Goal: Transaction & Acquisition: Purchase product/service

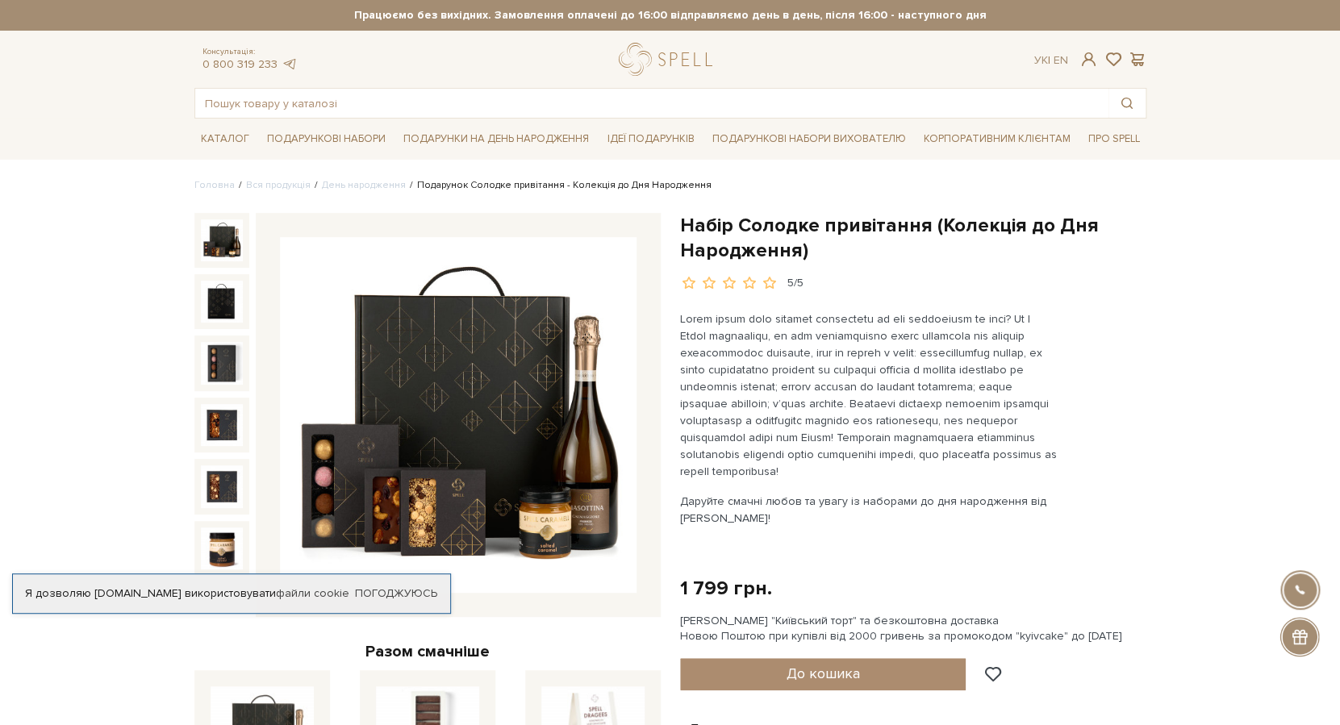
click at [571, 408] on img at bounding box center [458, 415] width 357 height 357
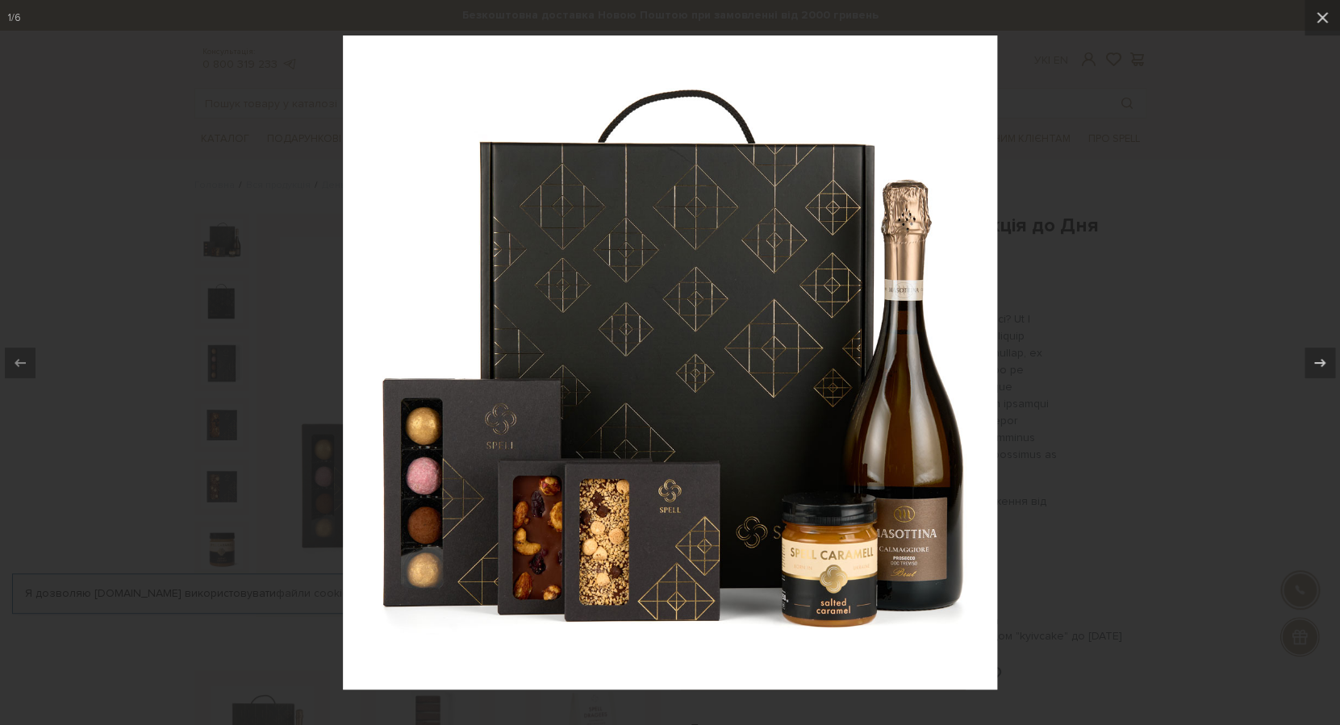
click at [687, 583] on img at bounding box center [670, 363] width 654 height 654
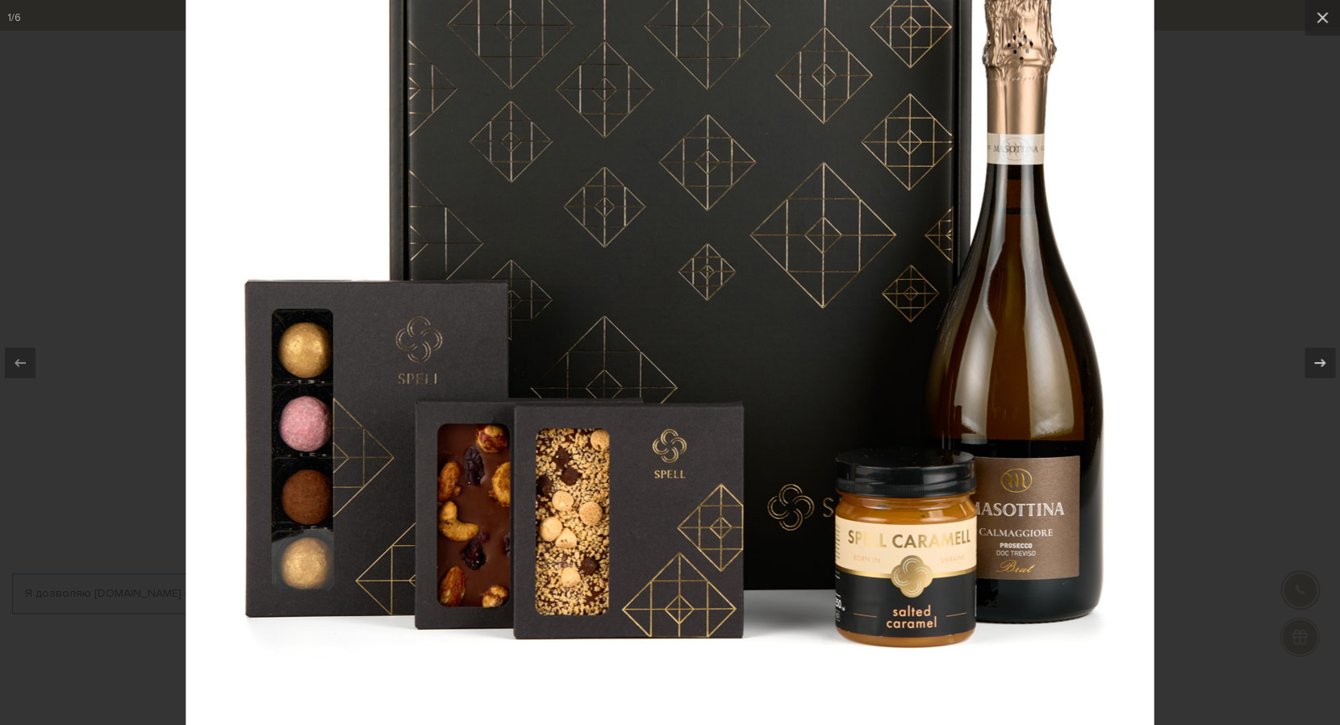
click at [687, 583] on img at bounding box center [670, 256] width 968 height 968
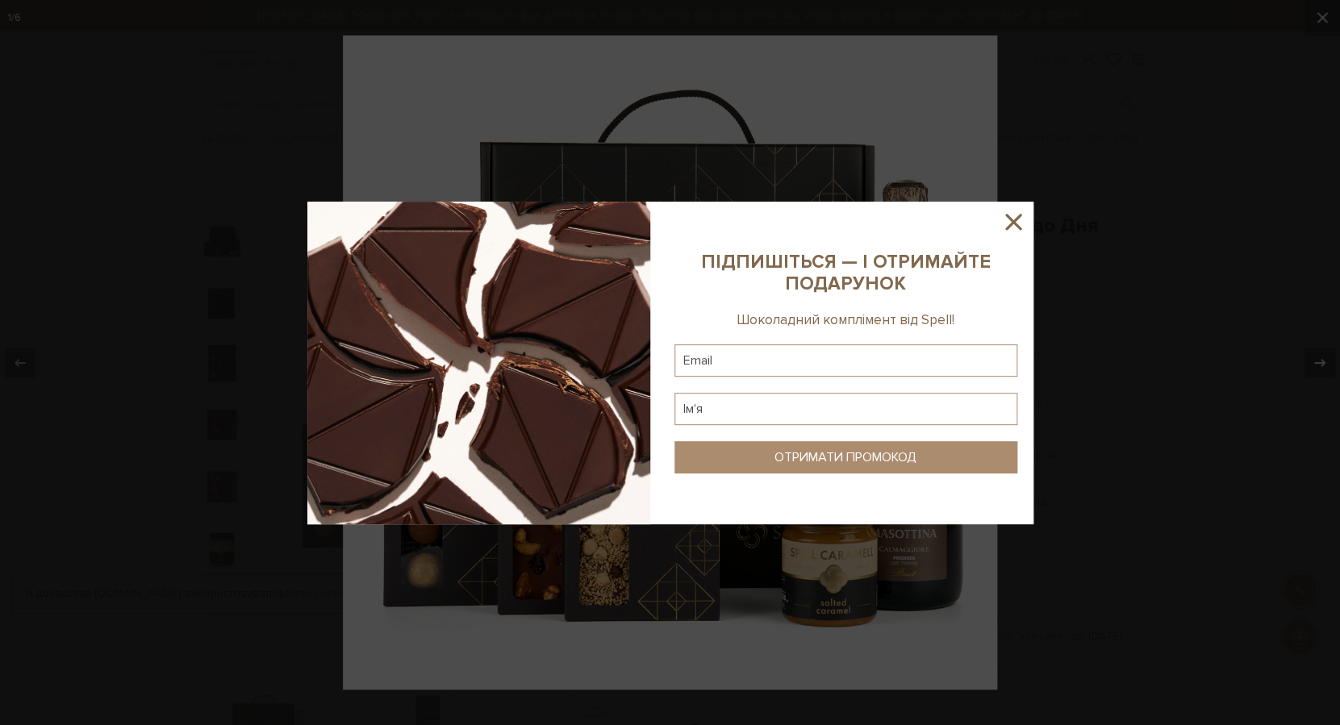
click at [1018, 219] on icon at bounding box center [1013, 221] width 27 height 27
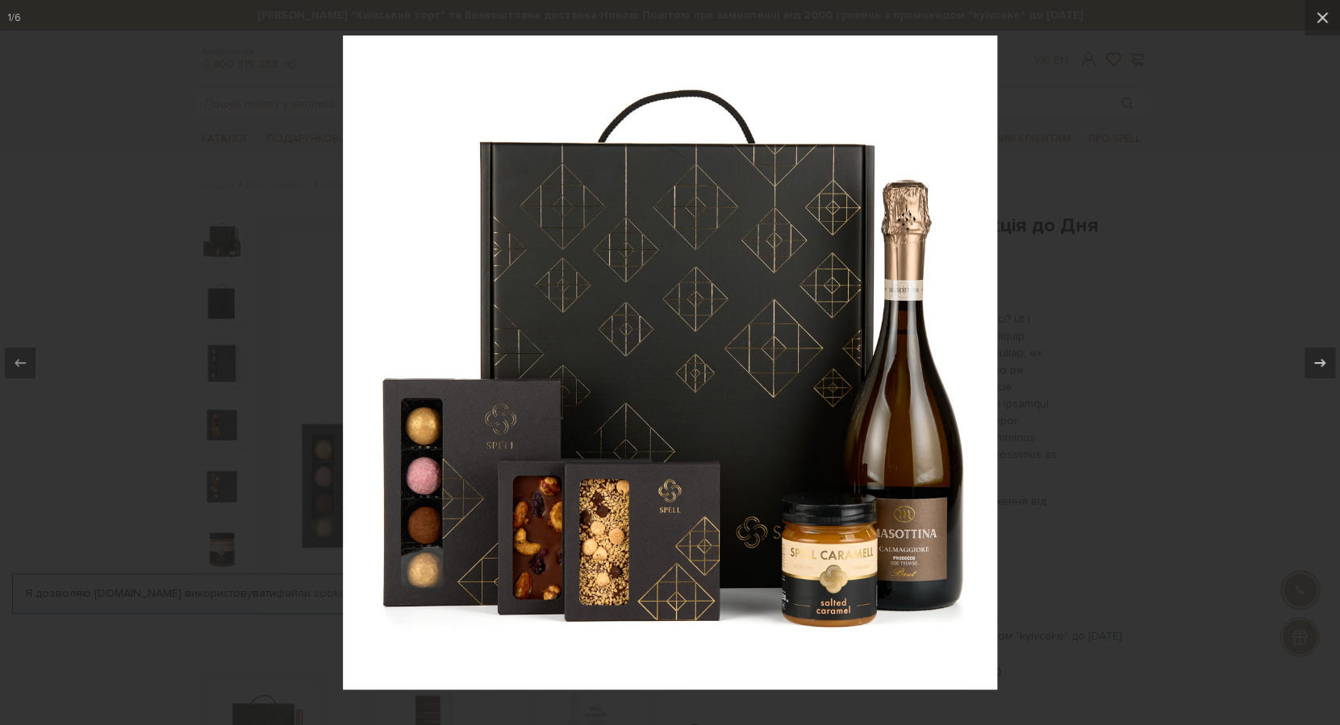
click at [1068, 169] on div at bounding box center [670, 362] width 1340 height 725
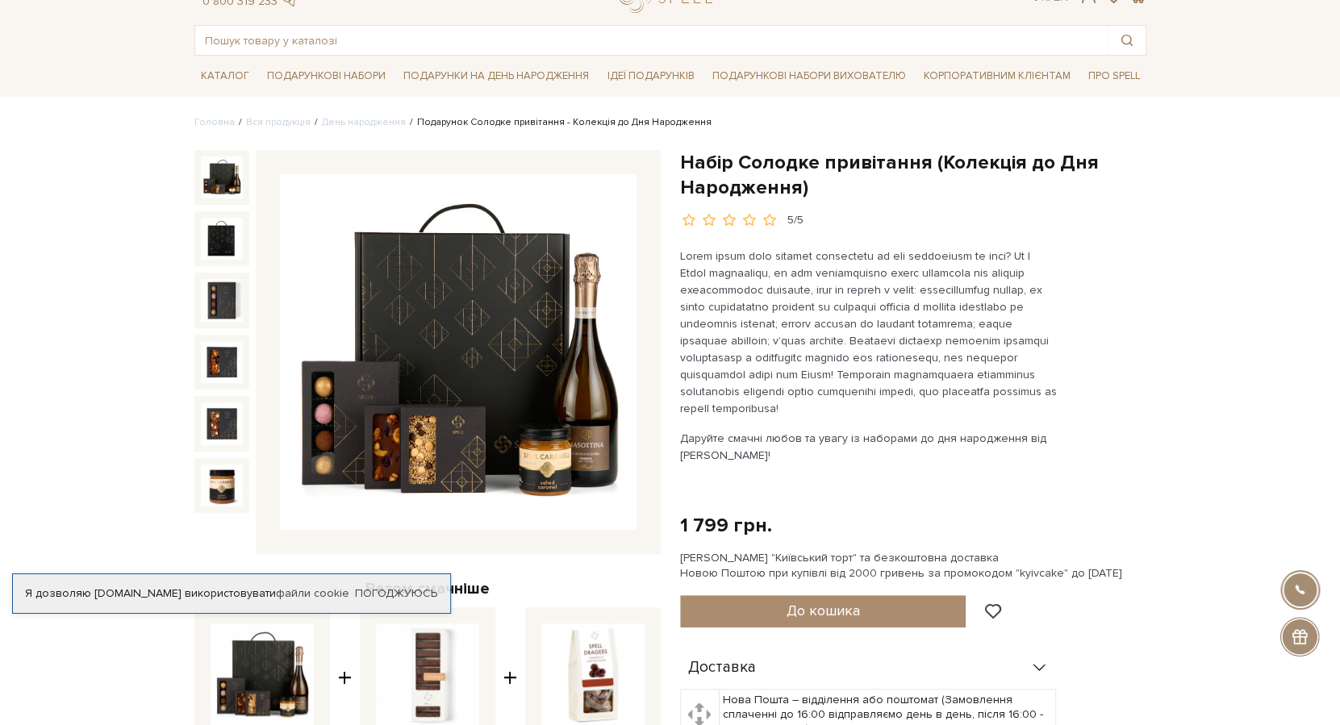
scroll to position [73, 0]
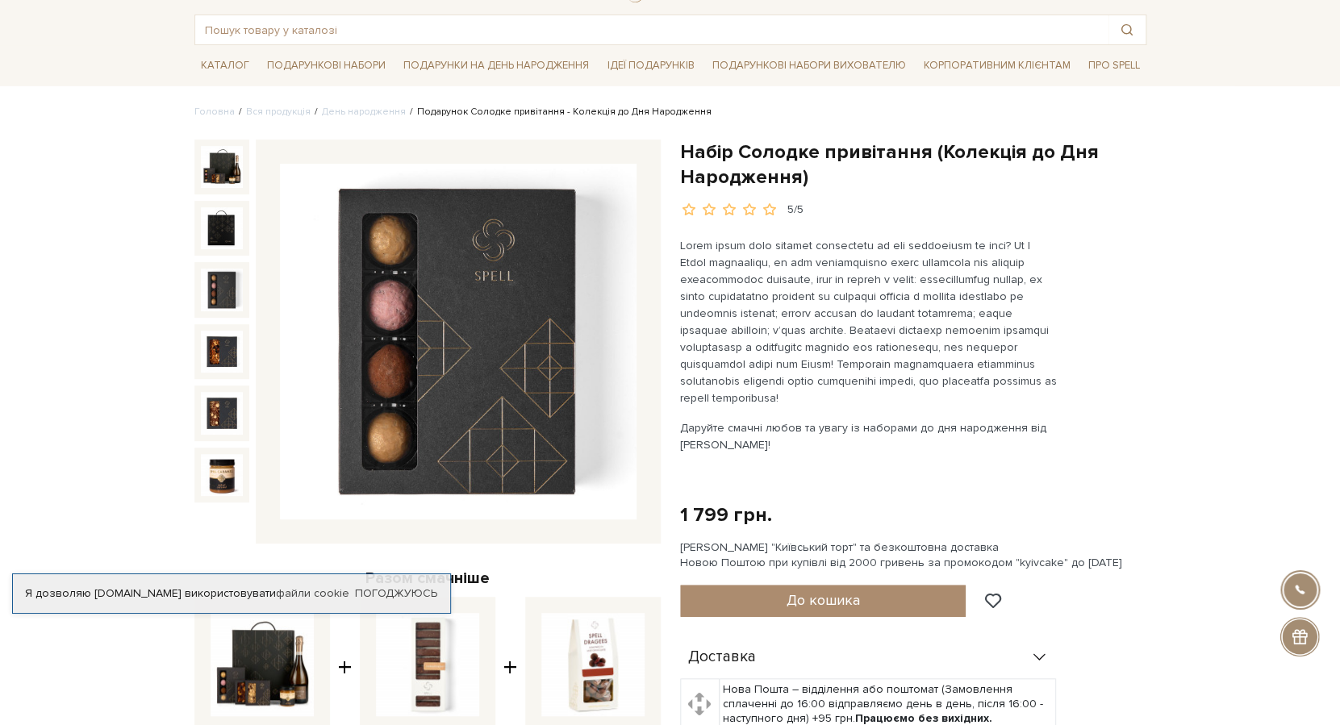
click at [230, 282] on img at bounding box center [222, 290] width 42 height 42
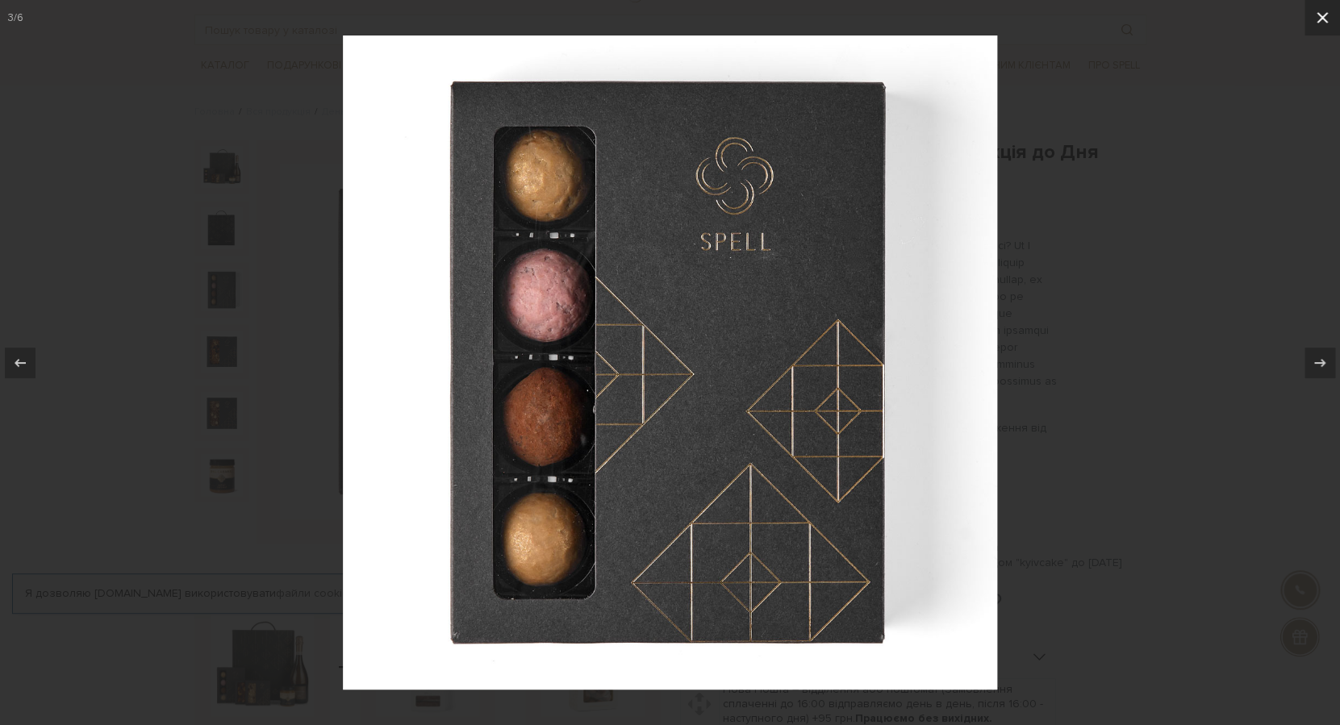
click at [1327, 15] on icon at bounding box center [1322, 17] width 19 height 19
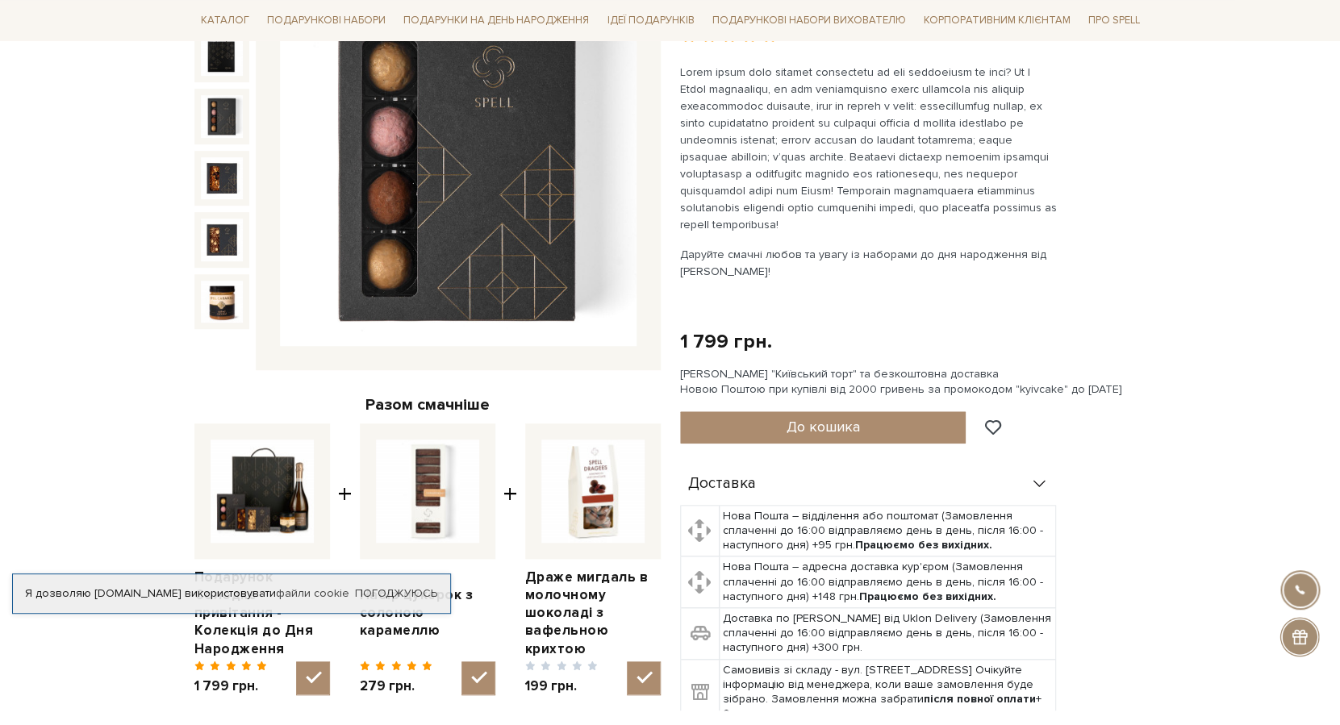
scroll to position [147, 0]
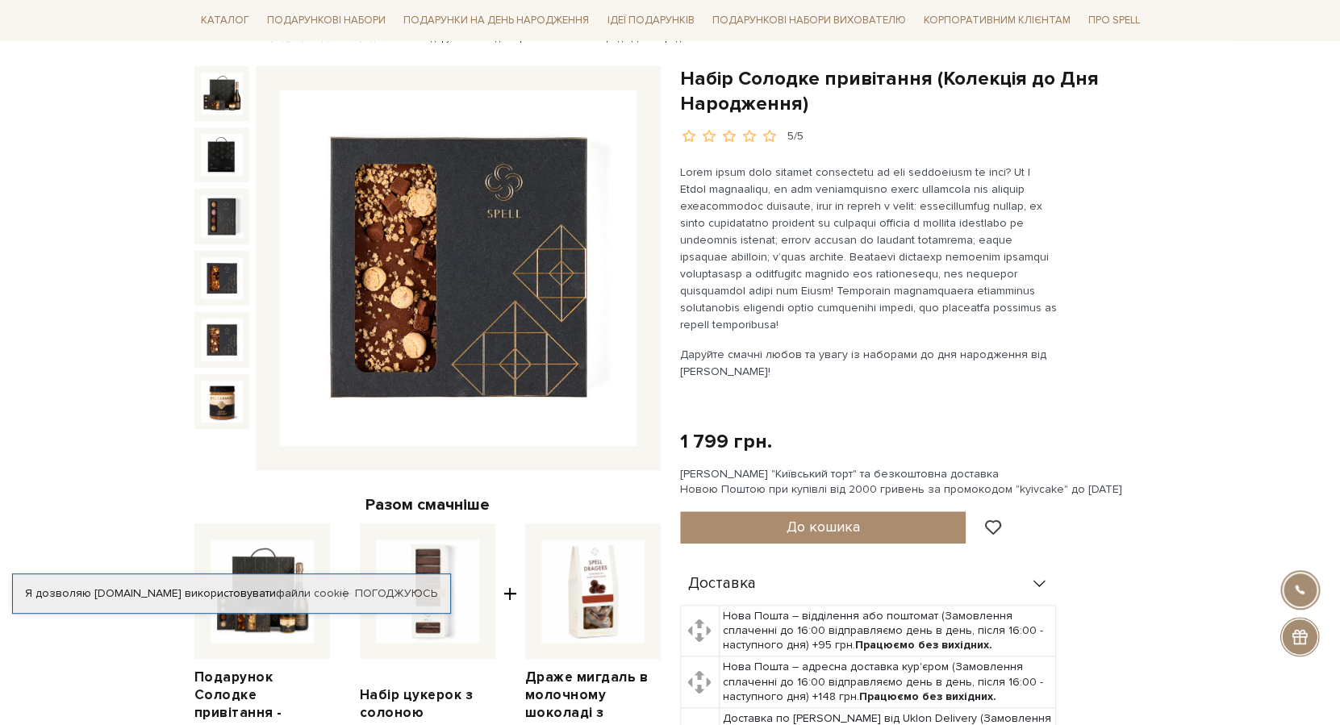
click at [224, 341] on img at bounding box center [222, 340] width 42 height 42
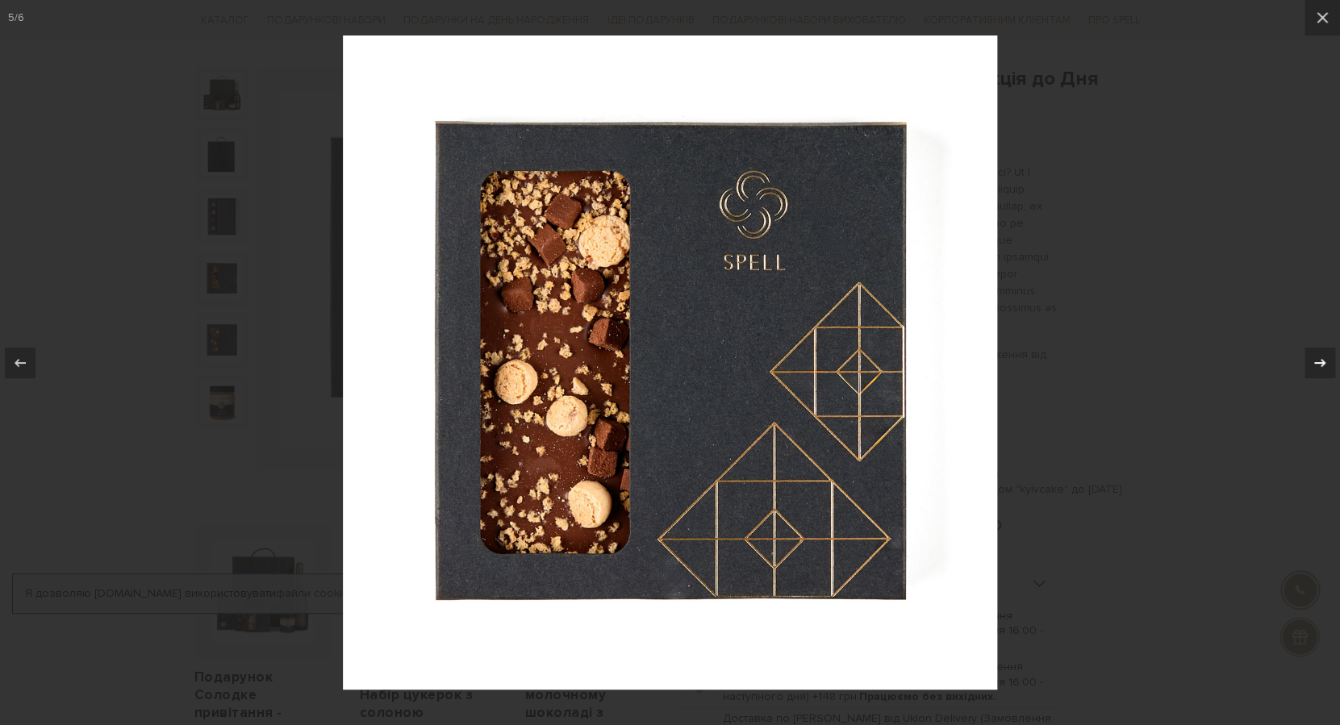
click at [1317, 354] on icon at bounding box center [1320, 362] width 19 height 19
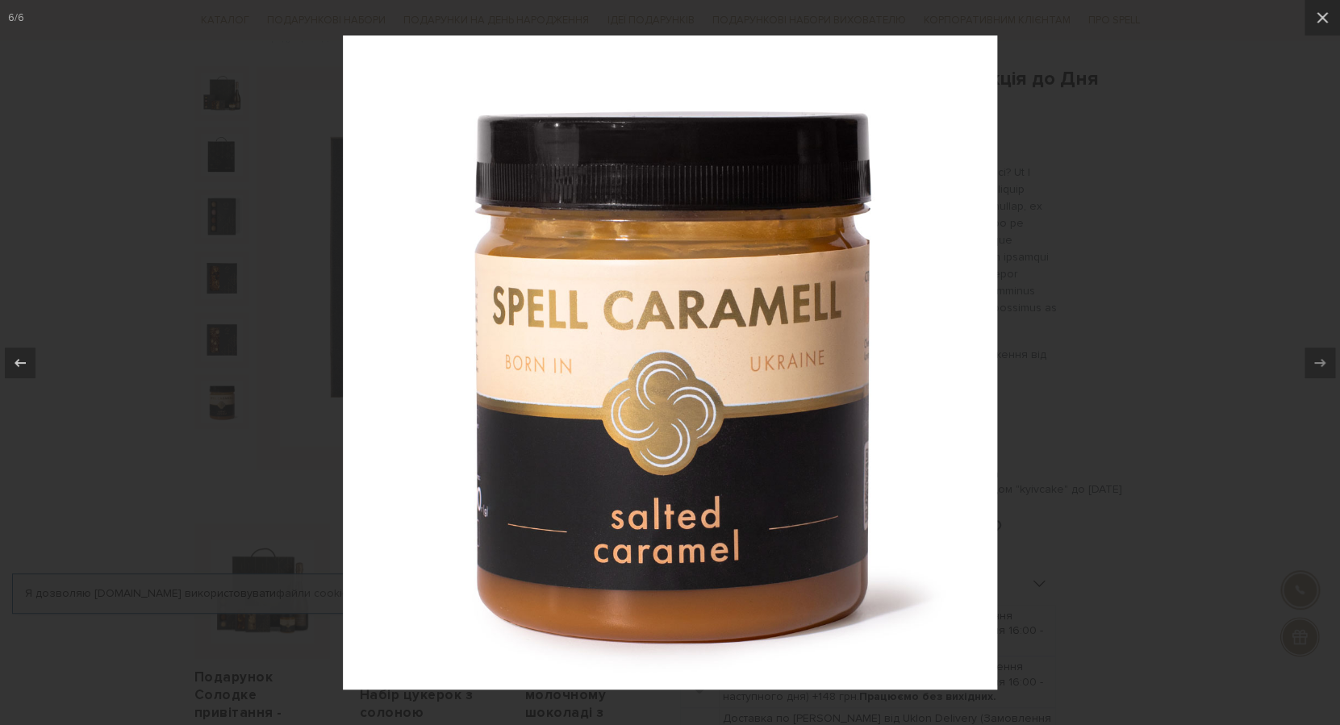
click at [1157, 331] on div at bounding box center [670, 362] width 1340 height 725
